Goal: Task Accomplishment & Management: Manage account settings

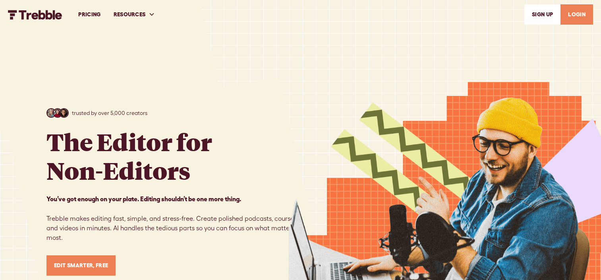
click at [573, 15] on link "LOGIN" at bounding box center [576, 14] width 33 height 20
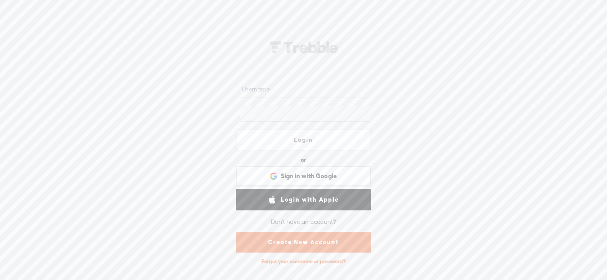
click at [295, 138] on link "Login" at bounding box center [303, 139] width 135 height 21
click at [271, 95] on input "text" at bounding box center [304, 88] width 129 height 15
click at [265, 89] on input "text" at bounding box center [304, 88] width 129 height 15
type input "eccapp"
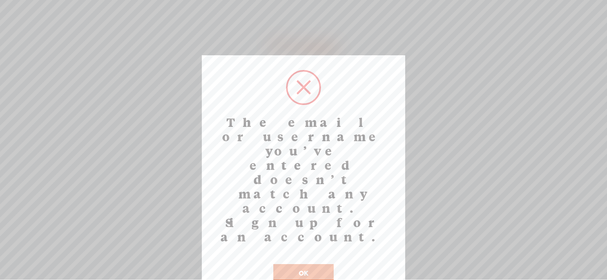
click at [302, 264] on button "OK" at bounding box center [303, 273] width 60 height 18
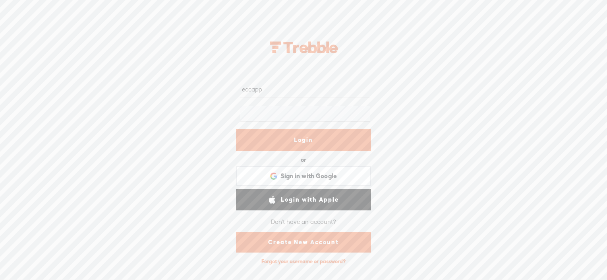
click at [278, 264] on div "Forgot your username or password?" at bounding box center [303, 261] width 92 height 15
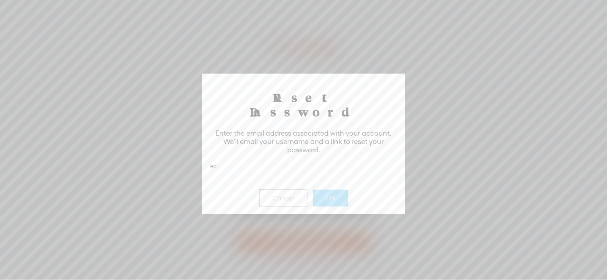
click at [313, 189] on button "OK" at bounding box center [330, 197] width 35 height 17
type input "[EMAIL_ADDRESS][DOMAIN_NAME]"
click at [322, 189] on button "OK" at bounding box center [330, 197] width 35 height 17
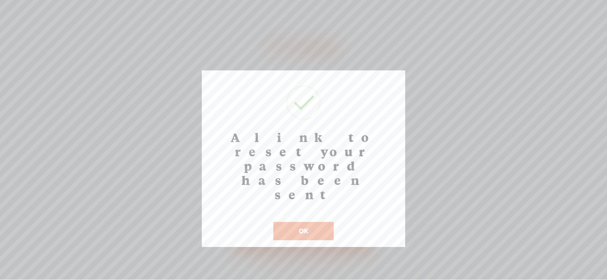
click at [310, 222] on button "OK" at bounding box center [303, 231] width 60 height 18
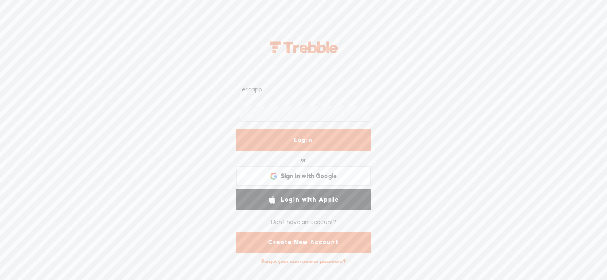
click at [281, 91] on input "eccapp" at bounding box center [304, 88] width 129 height 15
type input "[EMAIL_ADDRESS][DOMAIN_NAME]"
click at [299, 140] on link "Login" at bounding box center [303, 139] width 135 height 21
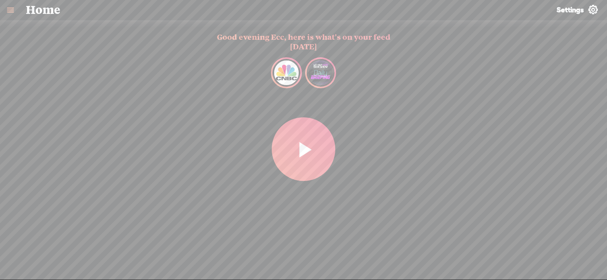
click at [588, 10] on t at bounding box center [593, 10] width 10 height 10
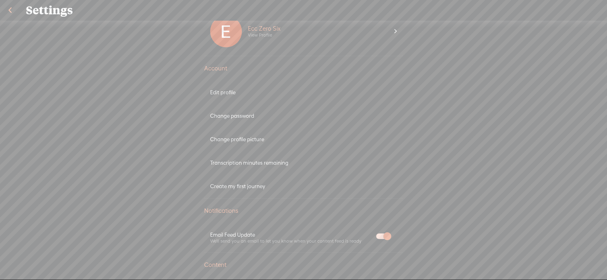
scroll to position [25, 0]
